Goal: Task Accomplishment & Management: Manage account settings

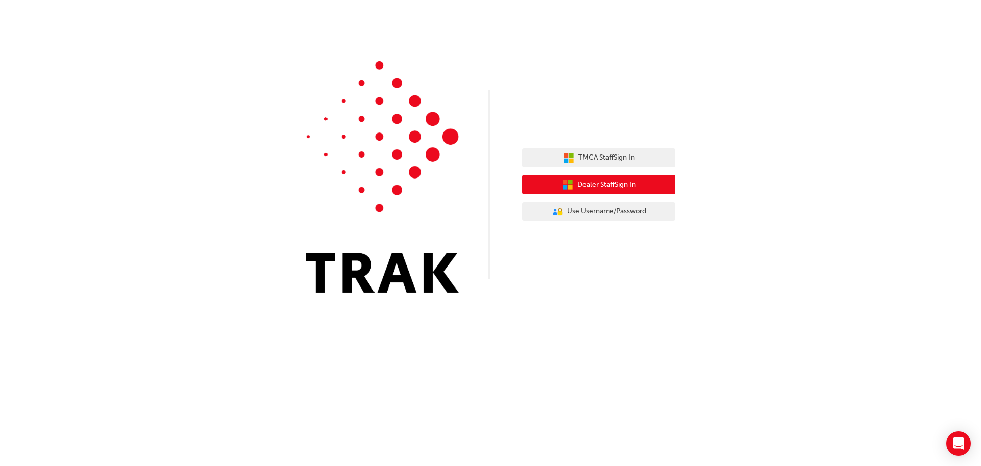
click at [591, 181] on span "Dealer Staff Sign In" at bounding box center [607, 185] width 58 height 12
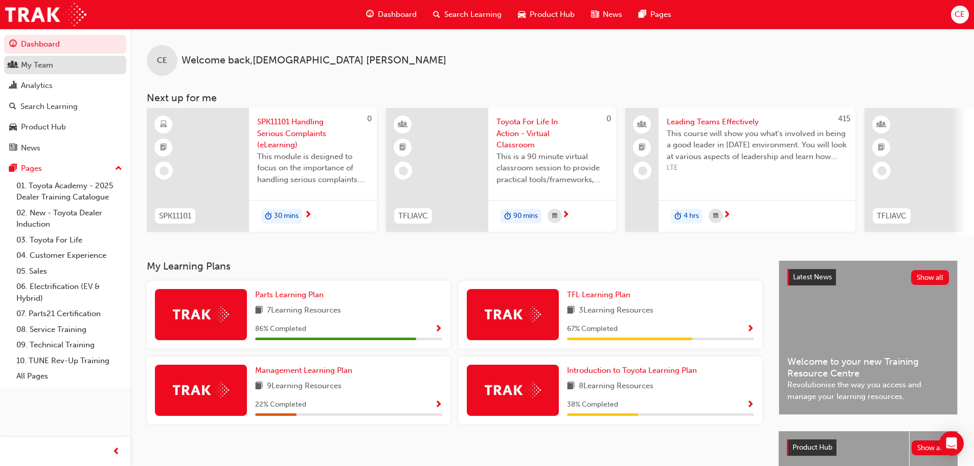
click at [40, 61] on div "My Team" at bounding box center [37, 65] width 32 height 12
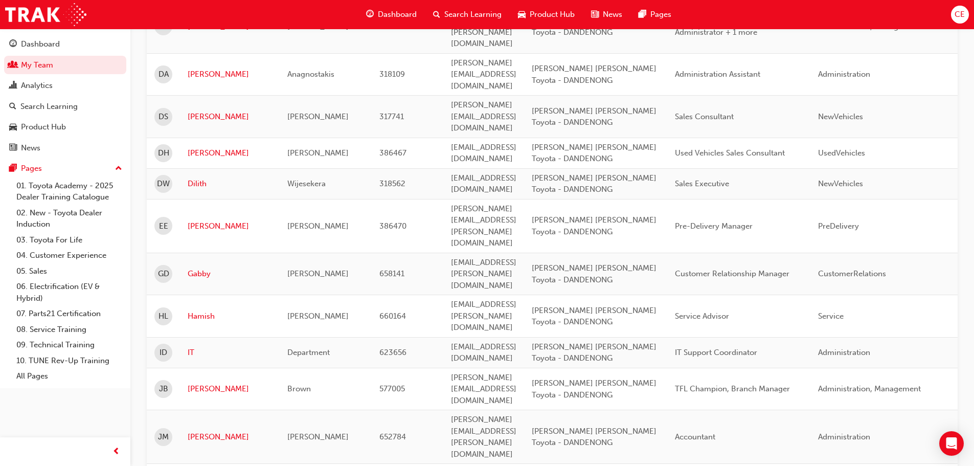
scroll to position [1433, 0]
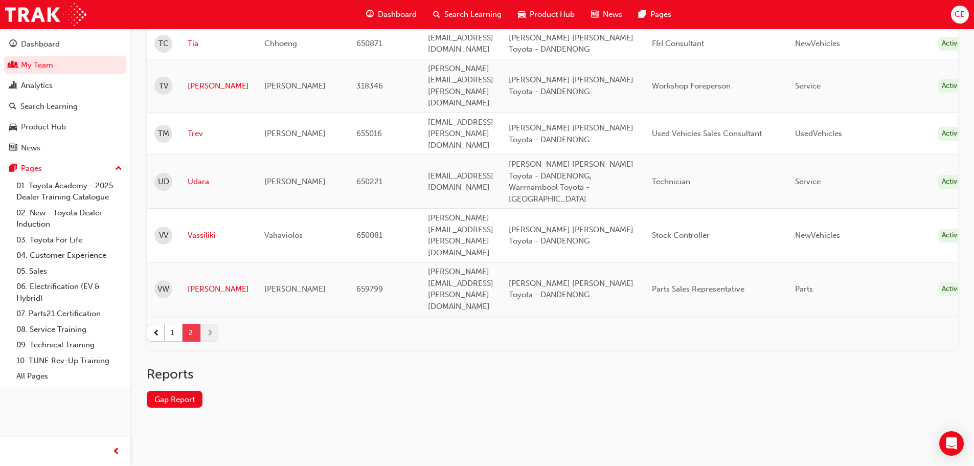
scroll to position [851, 0]
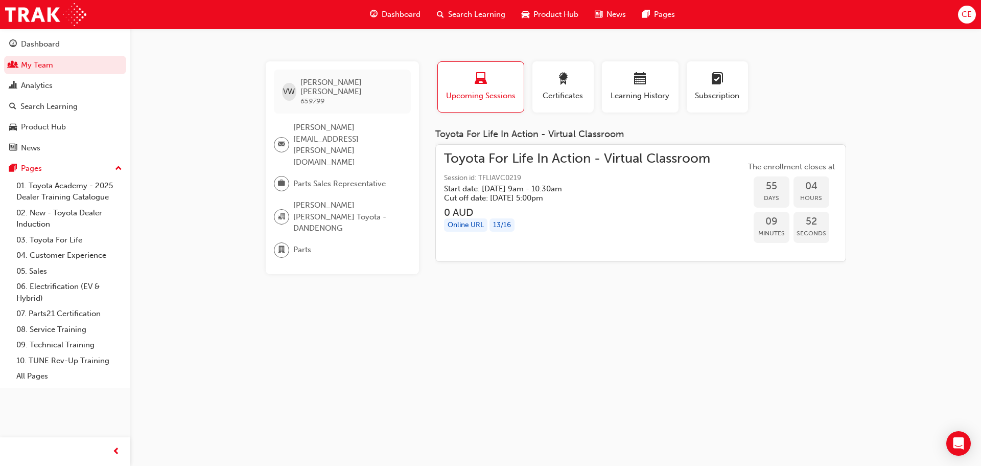
click at [491, 181] on span "Session id: TFLIAVC0219" at bounding box center [577, 178] width 266 height 12
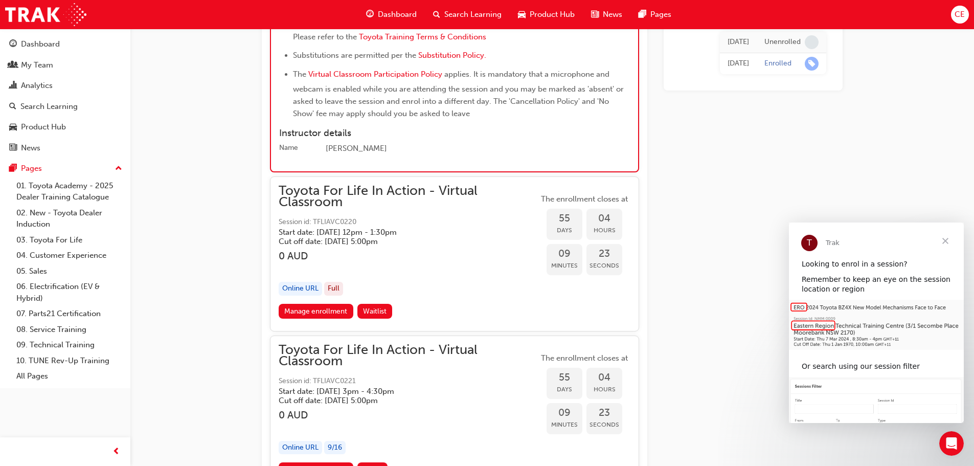
scroll to position [12183, 0]
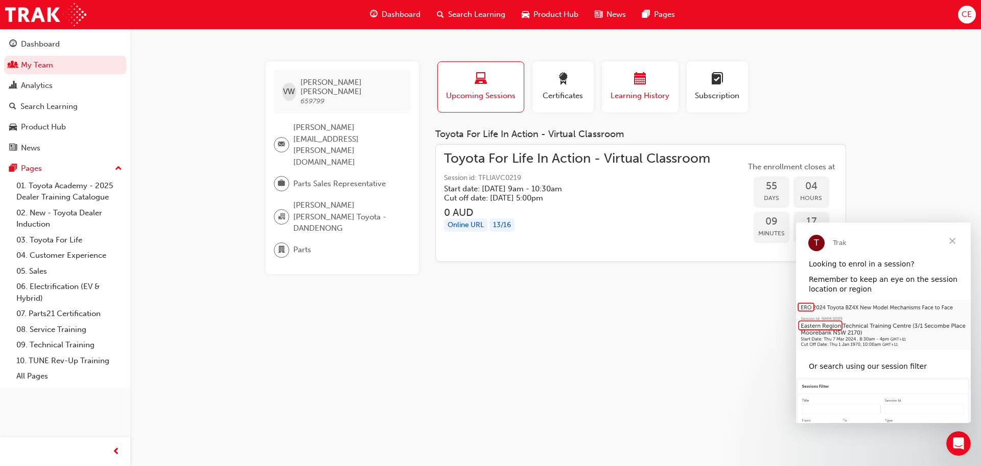
click at [634, 89] on div "Learning History" at bounding box center [640, 87] width 61 height 29
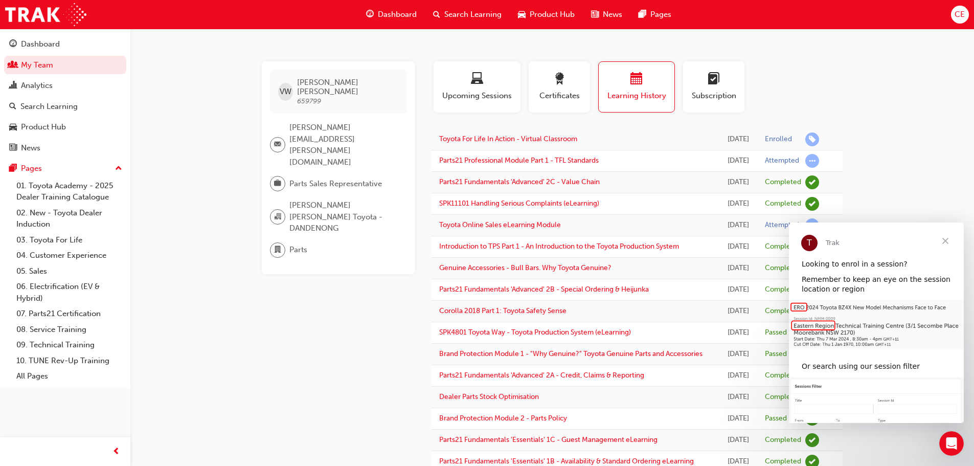
click at [911, 135] on div "VW [PERSON_NAME] 659799 [PERSON_NAME][EMAIL_ADDRESS][PERSON_NAME][DOMAIN_NAME] …" at bounding box center [487, 302] width 974 height 605
click at [947, 238] on span "Close" at bounding box center [945, 240] width 37 height 37
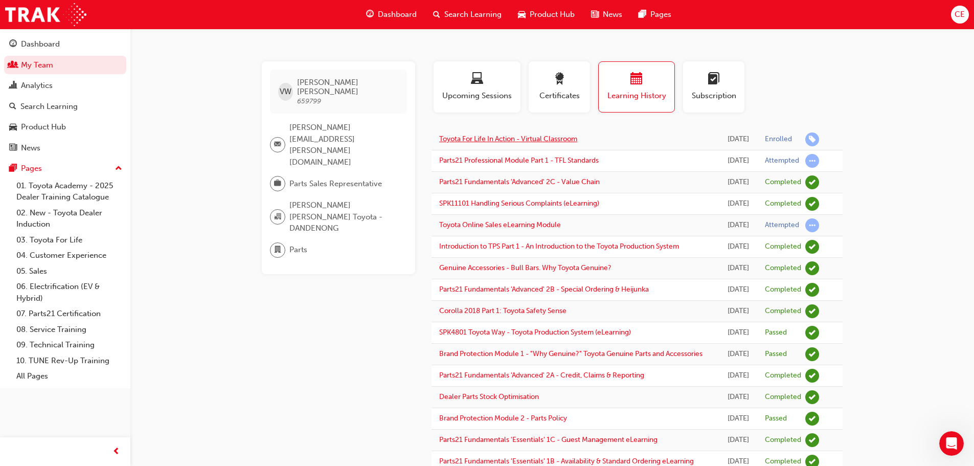
click at [565, 141] on link "Toyota For Life In Action - Virtual Classroom" at bounding box center [508, 138] width 138 height 9
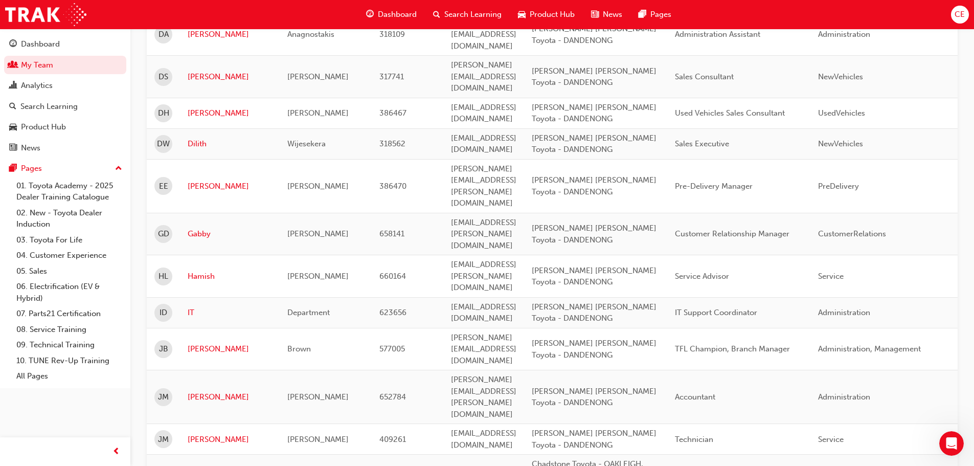
scroll to position [1433, 0]
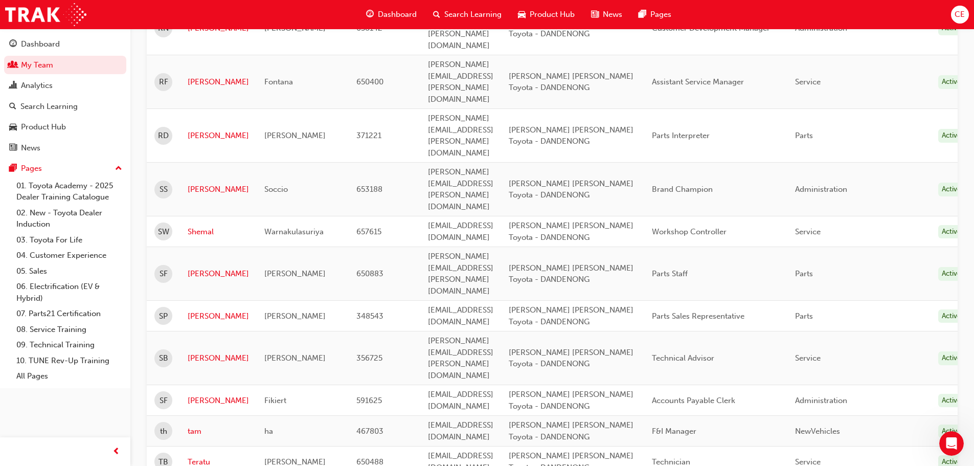
scroll to position [595, 0]
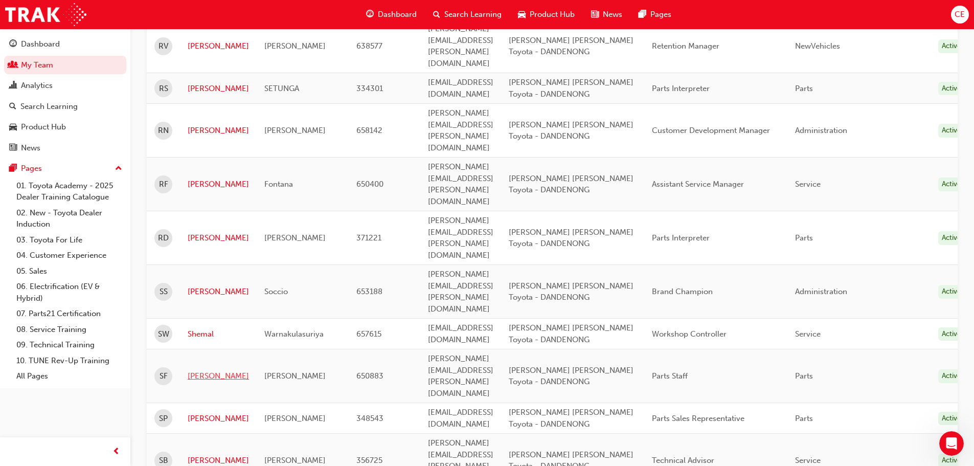
click at [192, 370] on link "[PERSON_NAME]" at bounding box center [218, 376] width 61 height 12
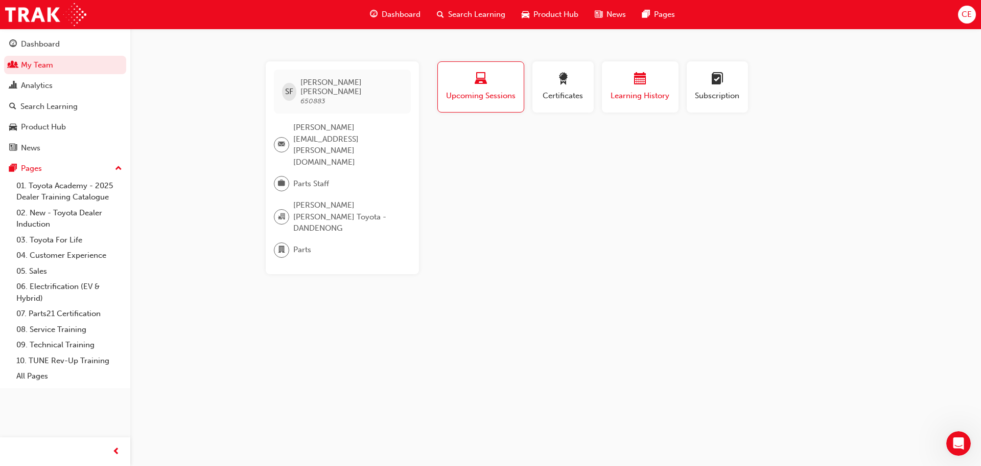
click at [632, 99] on span "Learning History" at bounding box center [640, 96] width 61 height 12
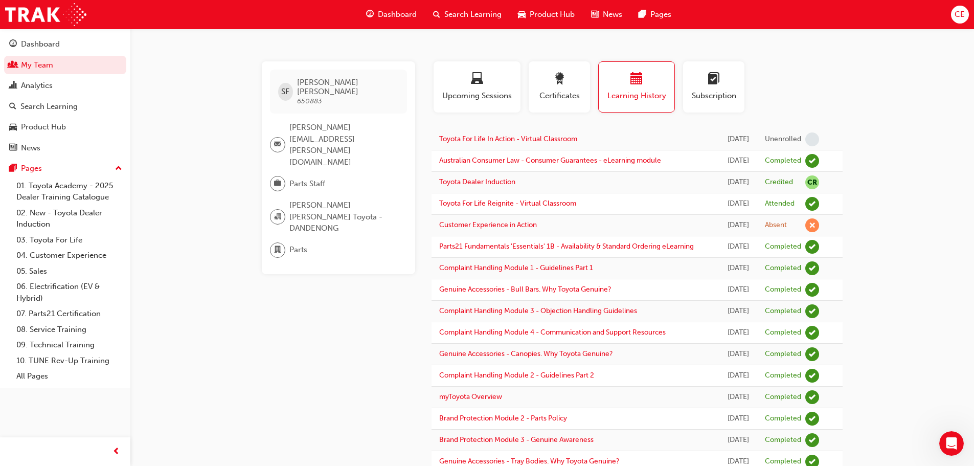
click at [305, 178] on span "Parts Staff" at bounding box center [307, 184] width 36 height 12
click at [281, 177] on span "briefcase-icon" at bounding box center [277, 183] width 7 height 13
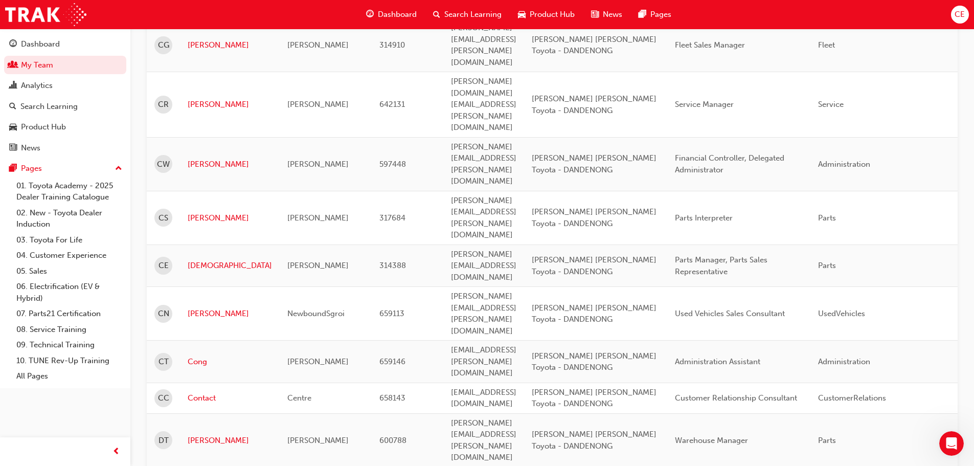
scroll to position [544, 0]
click at [192, 433] on link "[PERSON_NAME]" at bounding box center [230, 439] width 84 height 12
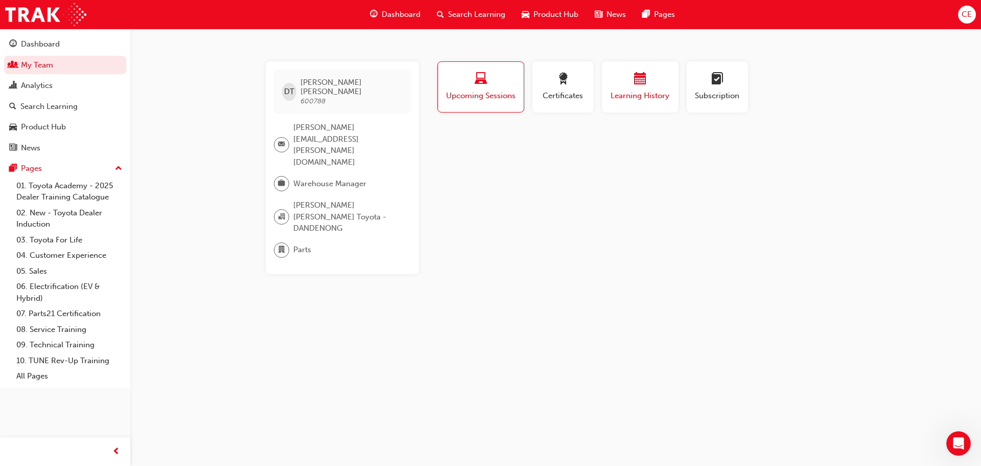
click at [637, 90] on span "Learning History" at bounding box center [640, 96] width 61 height 12
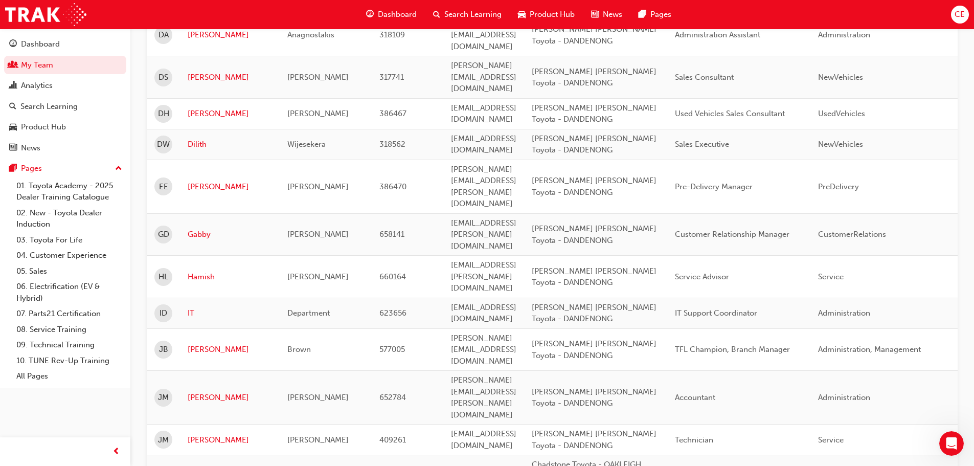
scroll to position [1413, 0]
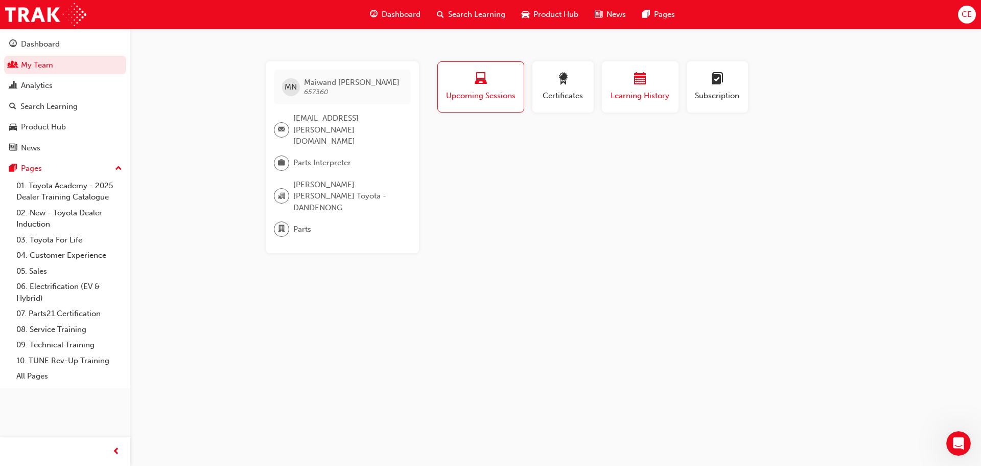
click at [635, 88] on div "Learning History" at bounding box center [640, 87] width 61 height 29
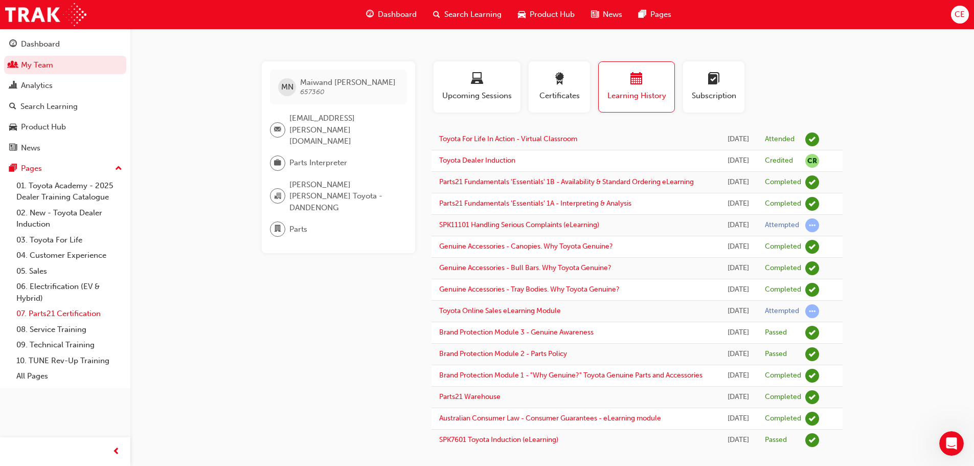
click at [42, 311] on link "07. Parts21 Certification" at bounding box center [69, 314] width 114 height 16
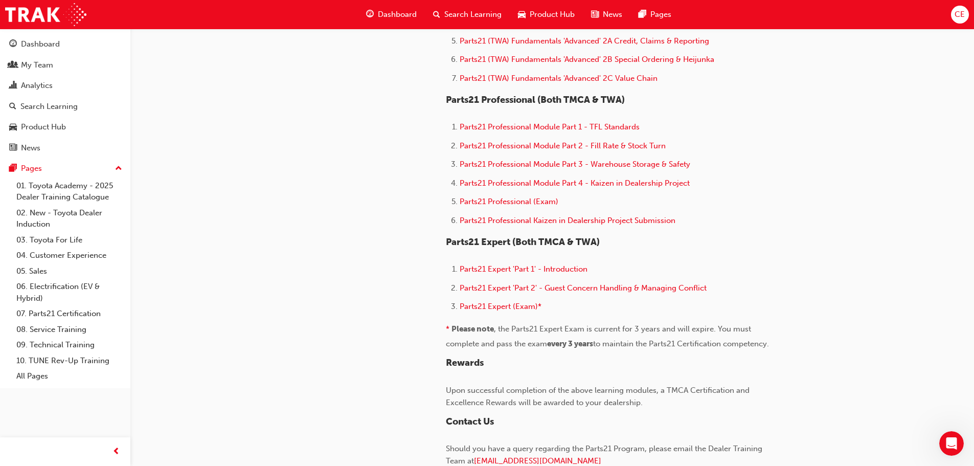
scroll to position [562, 0]
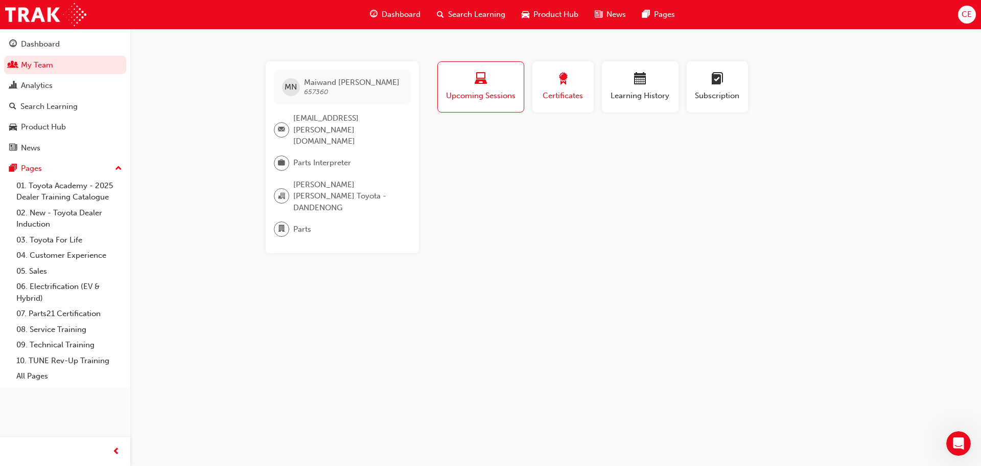
click at [567, 86] on span "award-icon" at bounding box center [563, 80] width 12 height 14
click at [653, 88] on div "Learning History" at bounding box center [640, 87] width 61 height 29
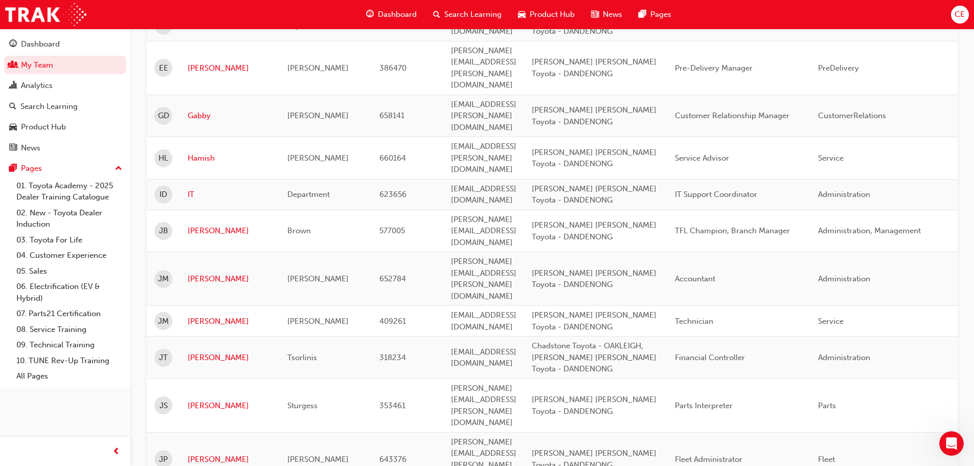
scroll to position [1362, 0]
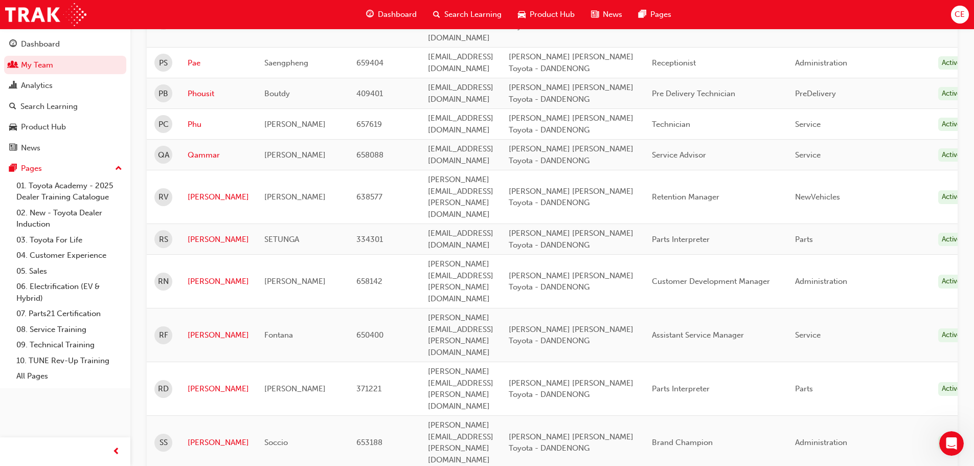
scroll to position [442, 0]
click at [207, 236] on link "[PERSON_NAME]" at bounding box center [218, 242] width 61 height 12
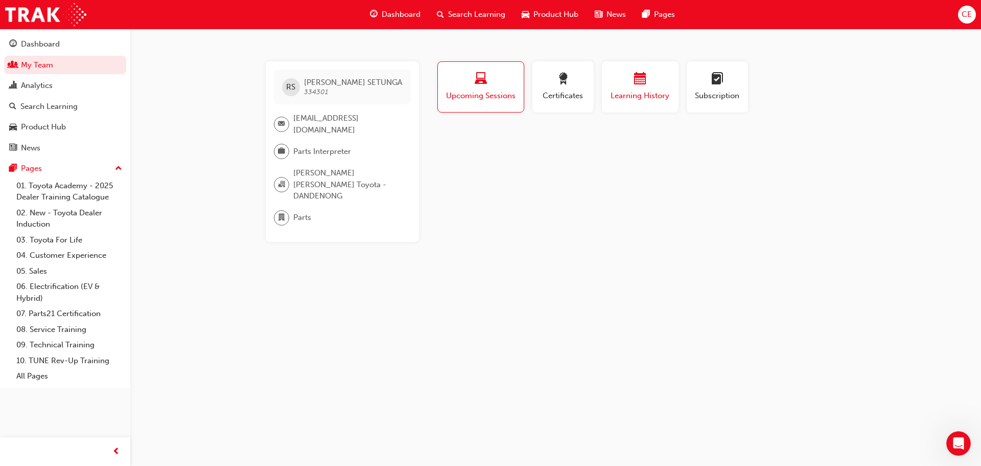
click at [633, 87] on div "Learning History" at bounding box center [640, 87] width 61 height 29
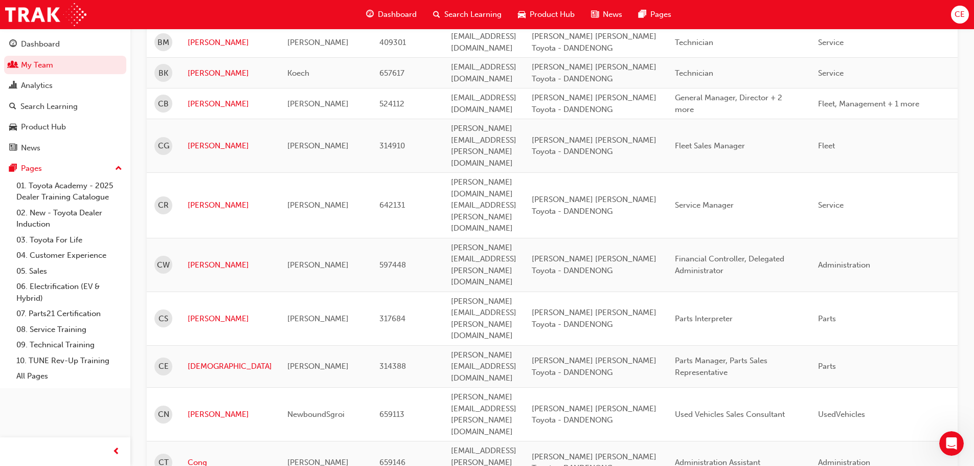
scroll to position [391, 0]
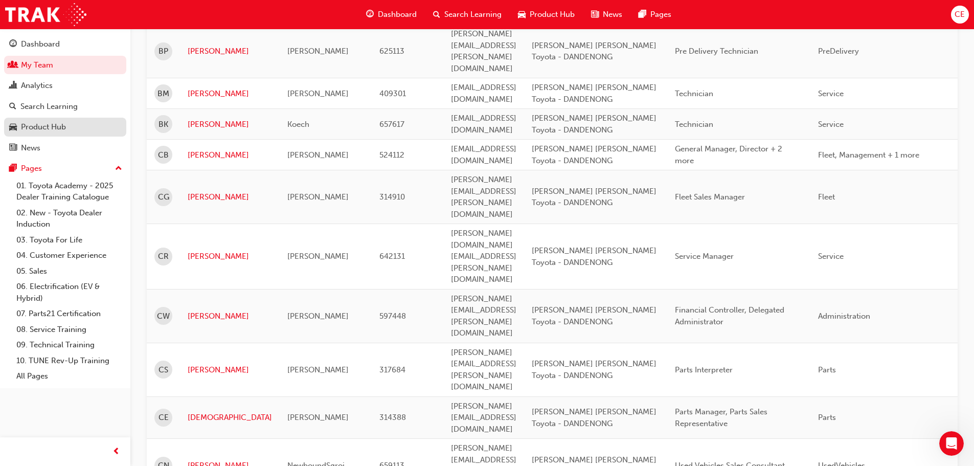
click at [26, 123] on div "Product Hub" at bounding box center [43, 127] width 45 height 12
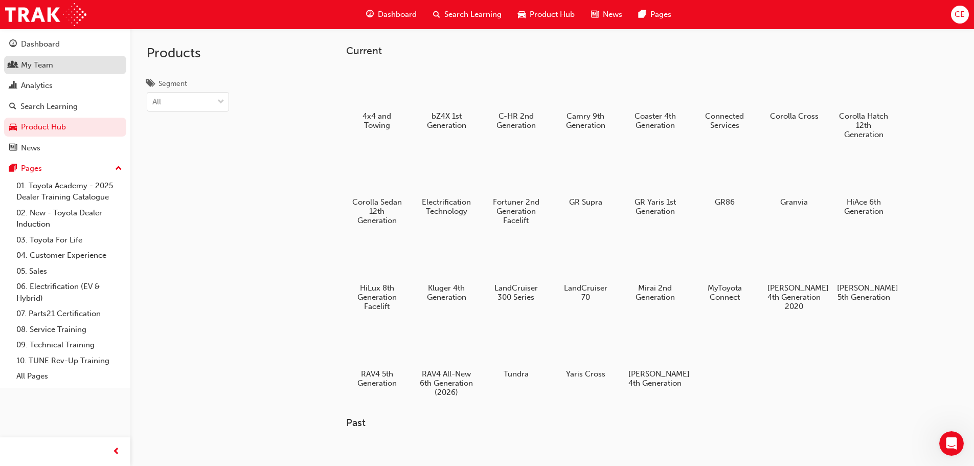
click at [30, 65] on div "My Team" at bounding box center [37, 65] width 32 height 12
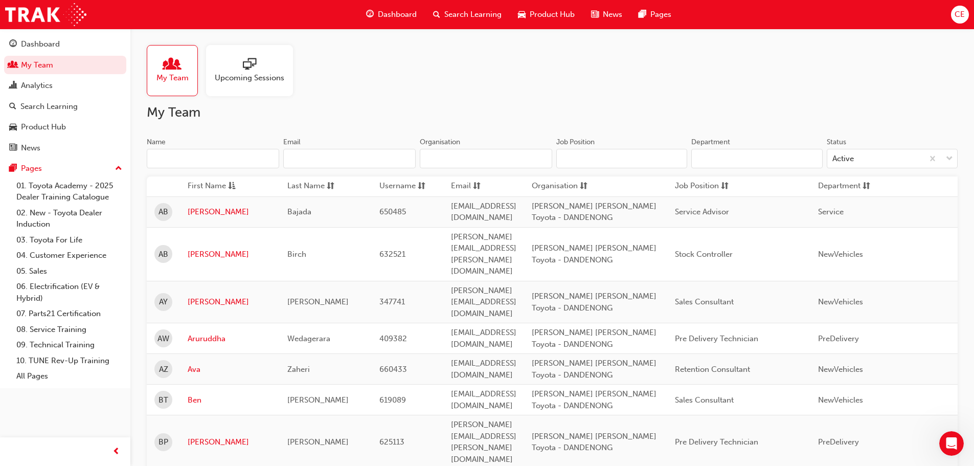
click at [626, 164] on input "Job Position" at bounding box center [621, 158] width 131 height 19
click at [716, 163] on input "Department" at bounding box center [756, 158] width 131 height 19
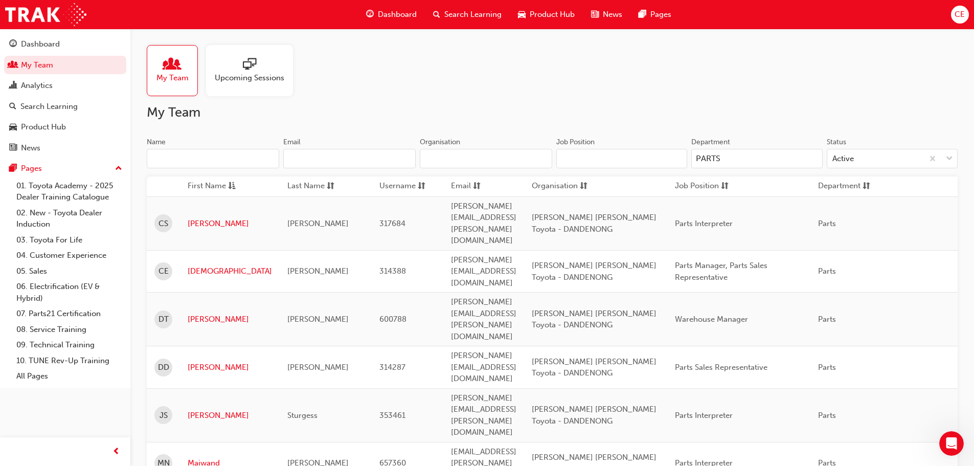
type input "PARTS"
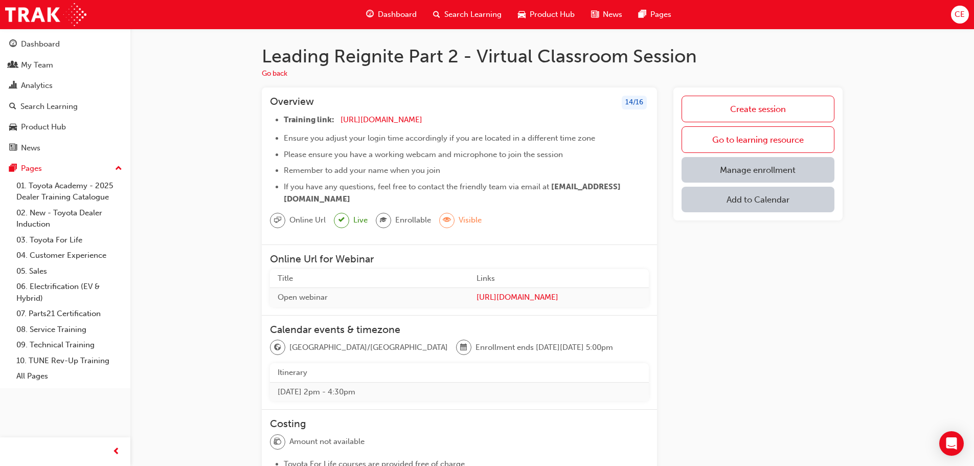
click at [397, 12] on span "Dashboard" at bounding box center [397, 15] width 39 height 12
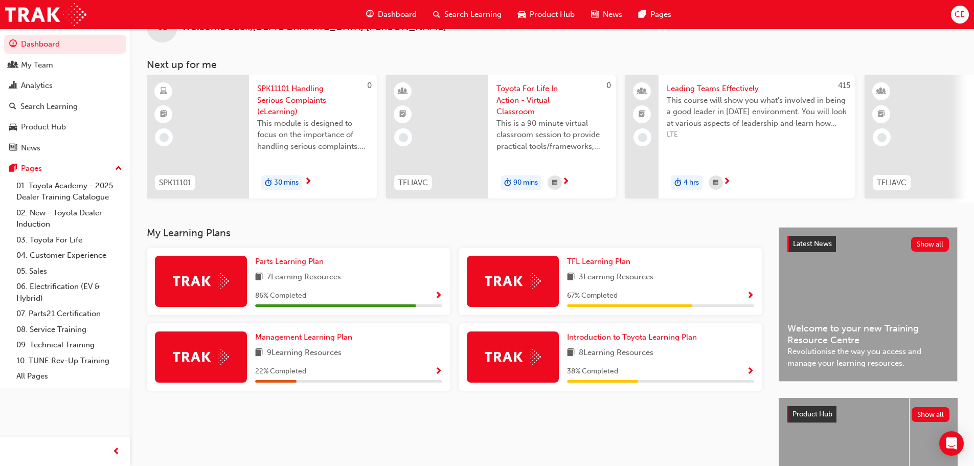
scroll to position [51, 0]
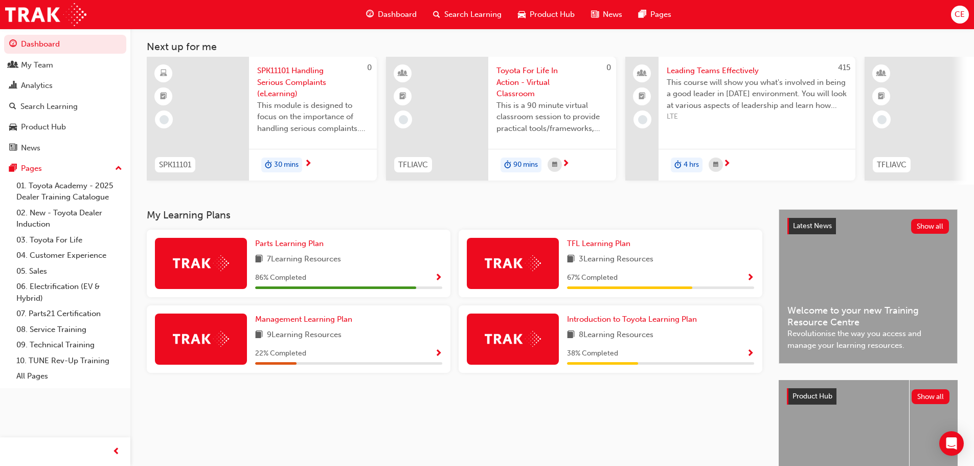
click at [306, 263] on span "7 Learning Resources" at bounding box center [304, 259] width 74 height 13
click at [222, 253] on div at bounding box center [201, 263] width 92 height 51
click at [281, 248] on span "Parts Learning Plan" at bounding box center [289, 243] width 68 height 9
